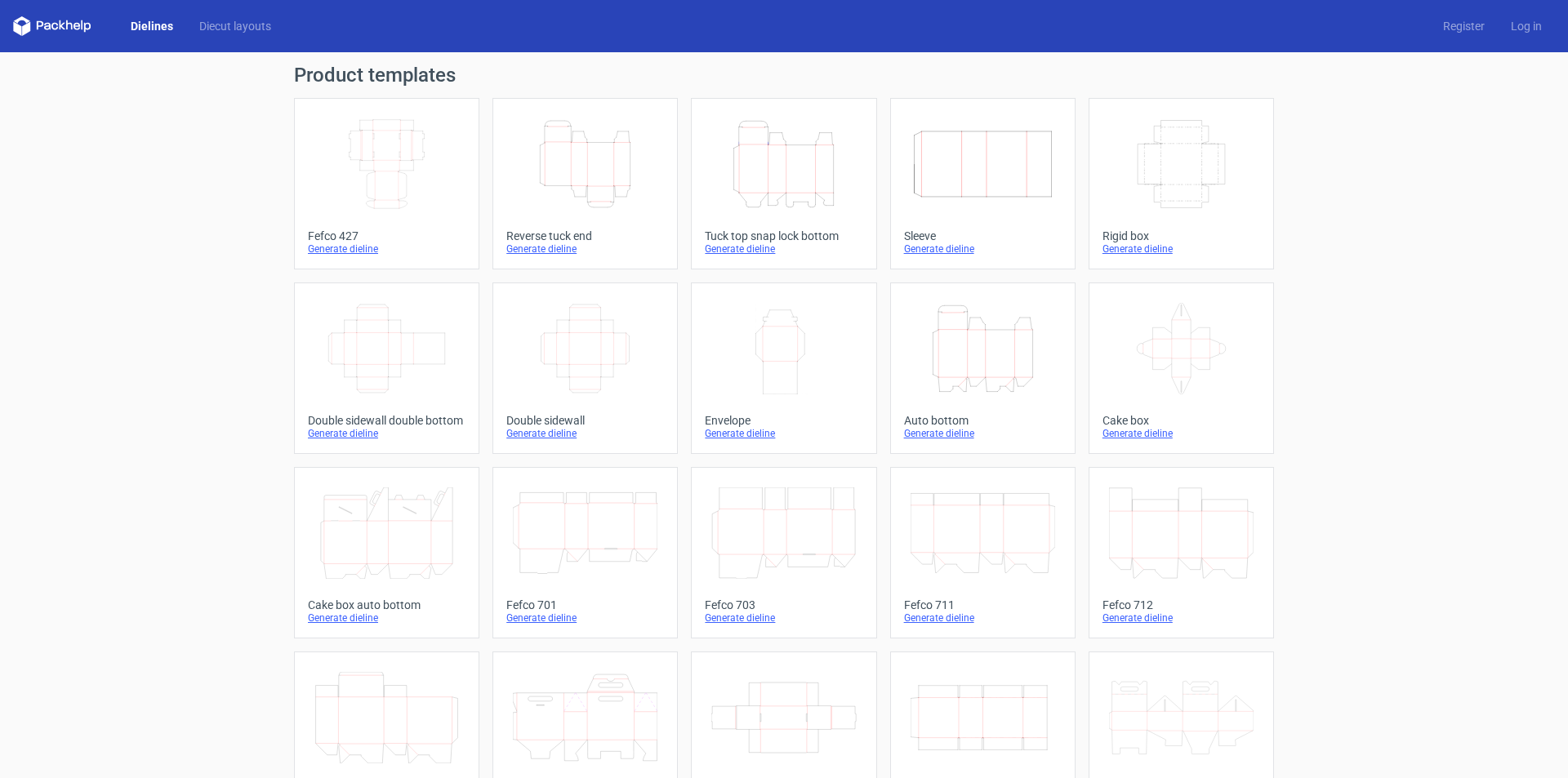
click at [538, 250] on div "Generate dieline" at bounding box center [585, 249] width 158 height 14
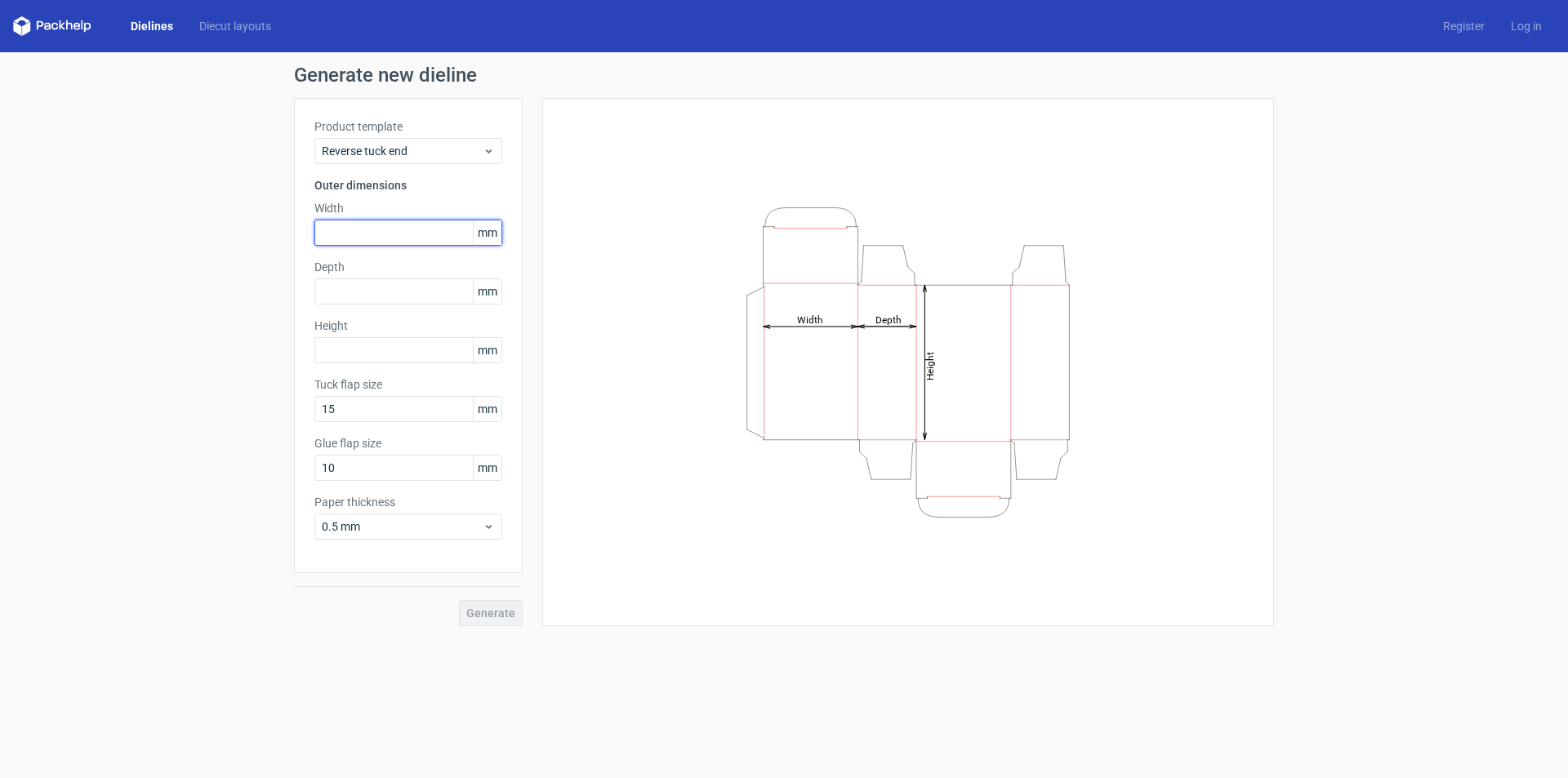
click at [329, 225] on input "text" at bounding box center [408, 232] width 188 height 26
type input "32"
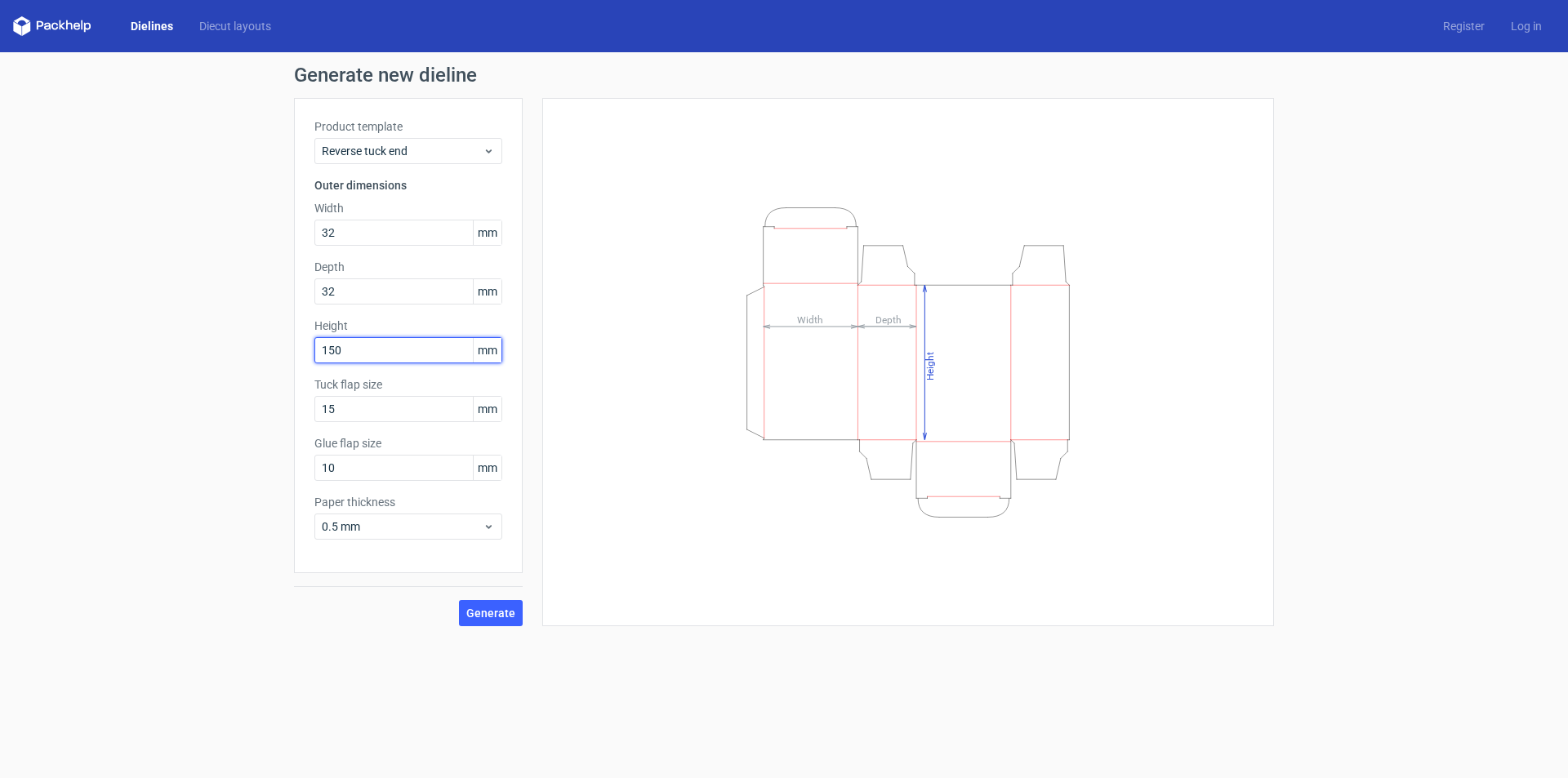
type input "150"
drag, startPoint x: 403, startPoint y: 303, endPoint x: 199, endPoint y: 300, distance: 204.0
click at [199, 300] on div "Generate new dieline Product template Reverse tuck end Outer dimensions Width 3…" at bounding box center [784, 345] width 1568 height 587
type input "25"
click at [376, 234] on input "32" at bounding box center [408, 232] width 188 height 26
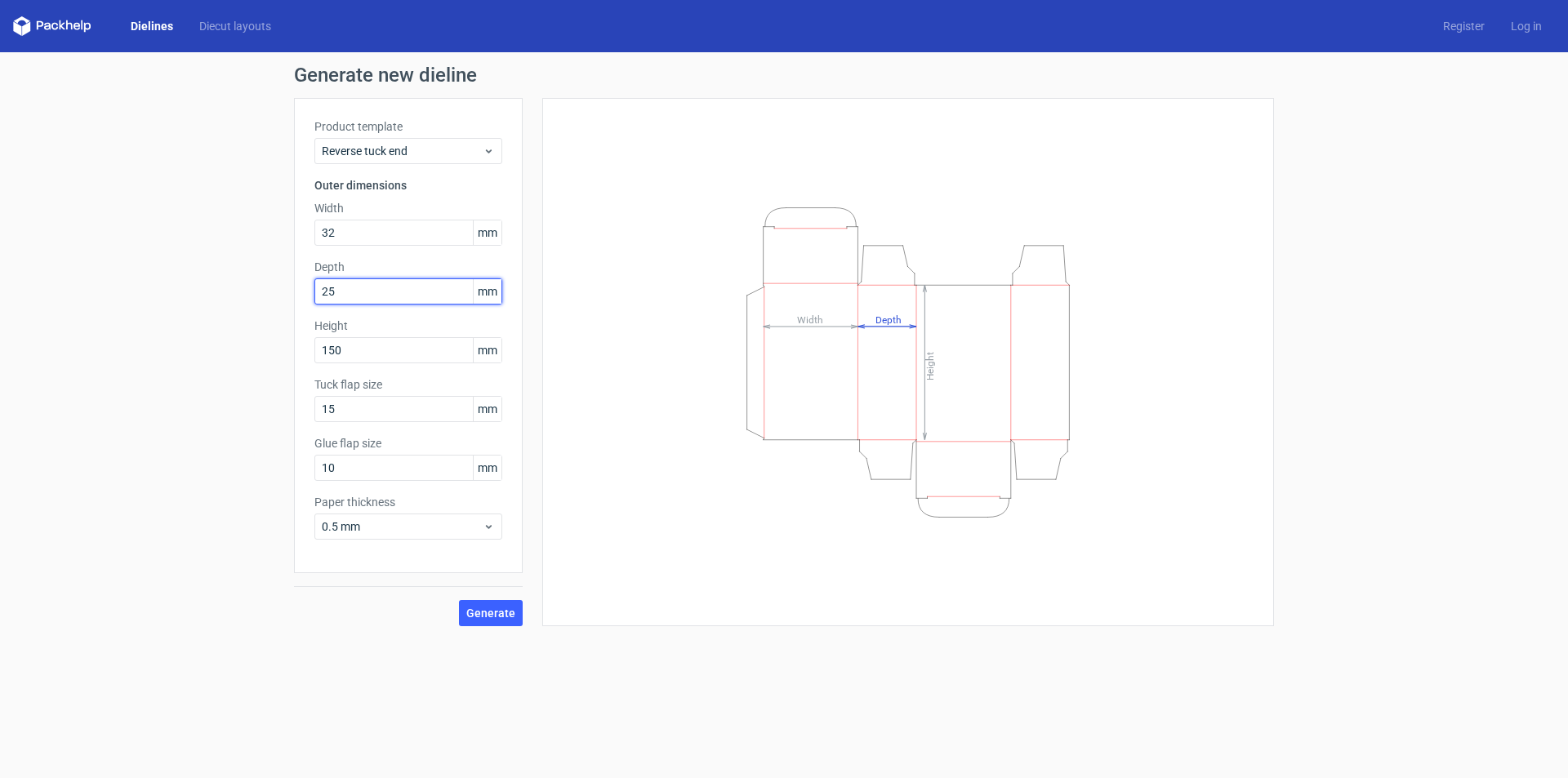
click at [360, 301] on input "25" at bounding box center [408, 291] width 188 height 26
click at [364, 352] on input "150" at bounding box center [408, 350] width 188 height 26
click at [485, 613] on span "Generate" at bounding box center [490, 613] width 49 height 12
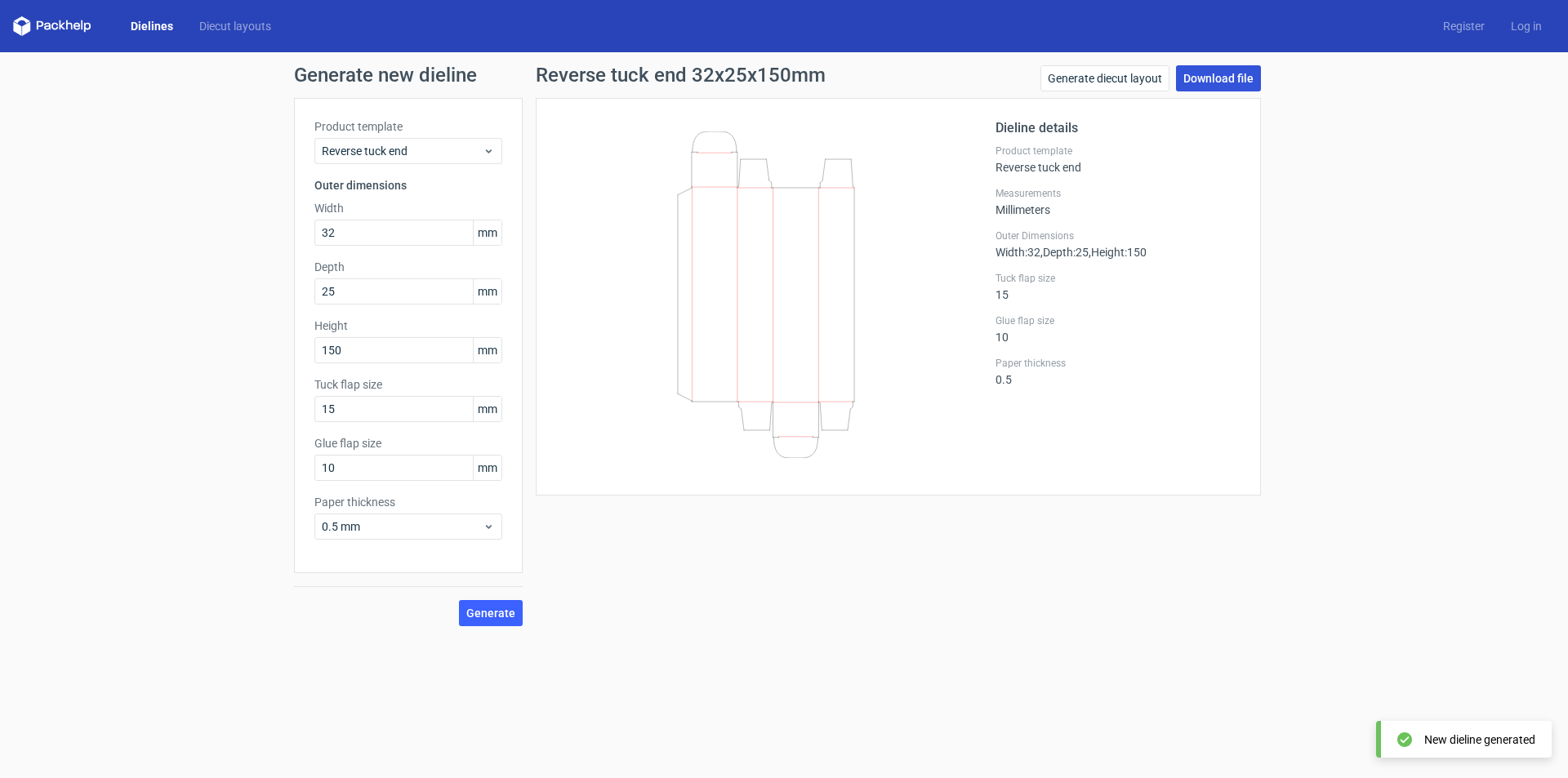
click at [1194, 80] on link "Download file" at bounding box center [1218, 78] width 85 height 26
